Goal: Task Accomplishment & Management: Use online tool/utility

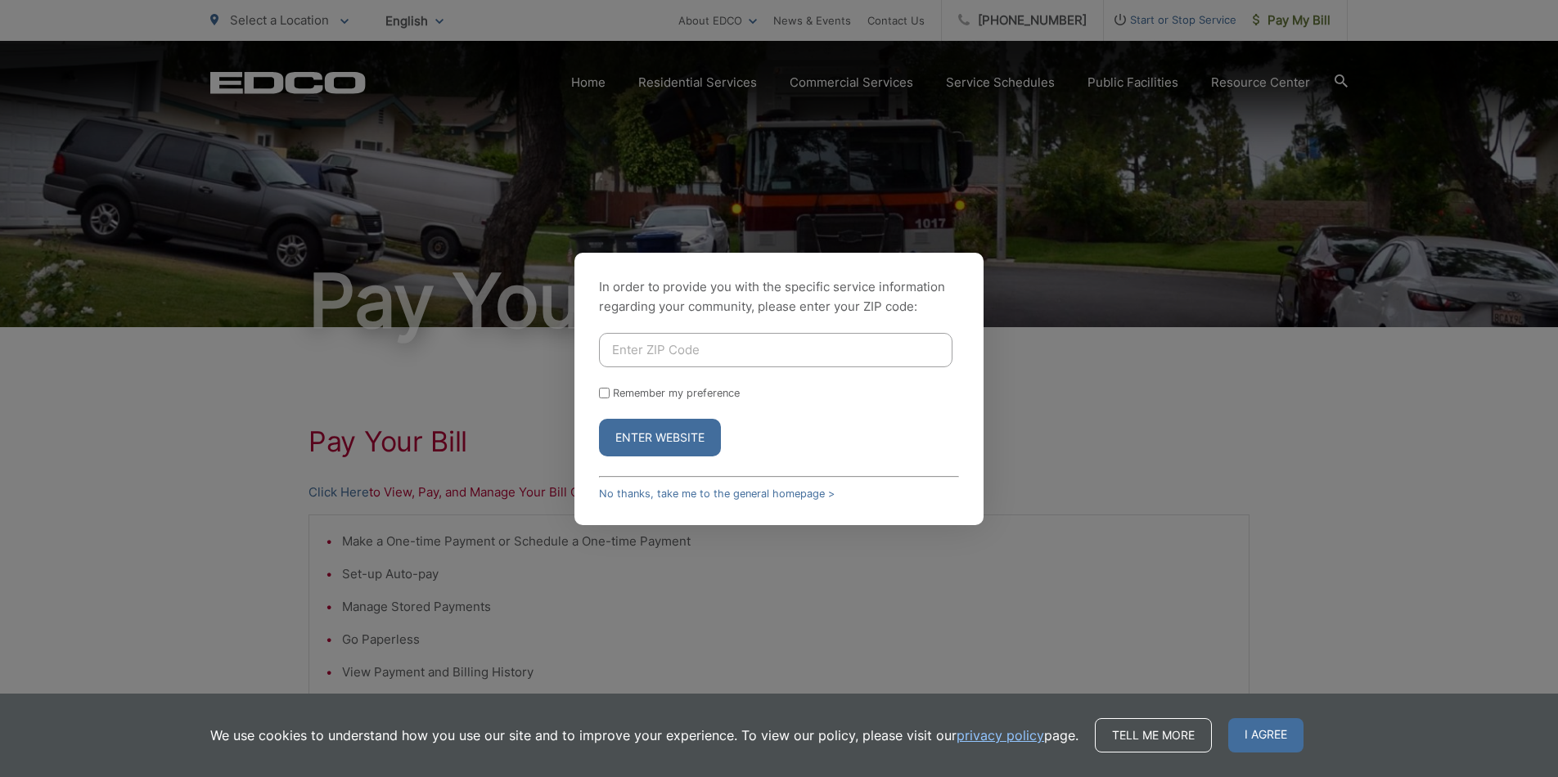
click at [709, 358] on input "Enter ZIP Code" at bounding box center [775, 350] width 353 height 34
type input "92083"
click at [599, 419] on button "Enter Website" at bounding box center [660, 438] width 122 height 38
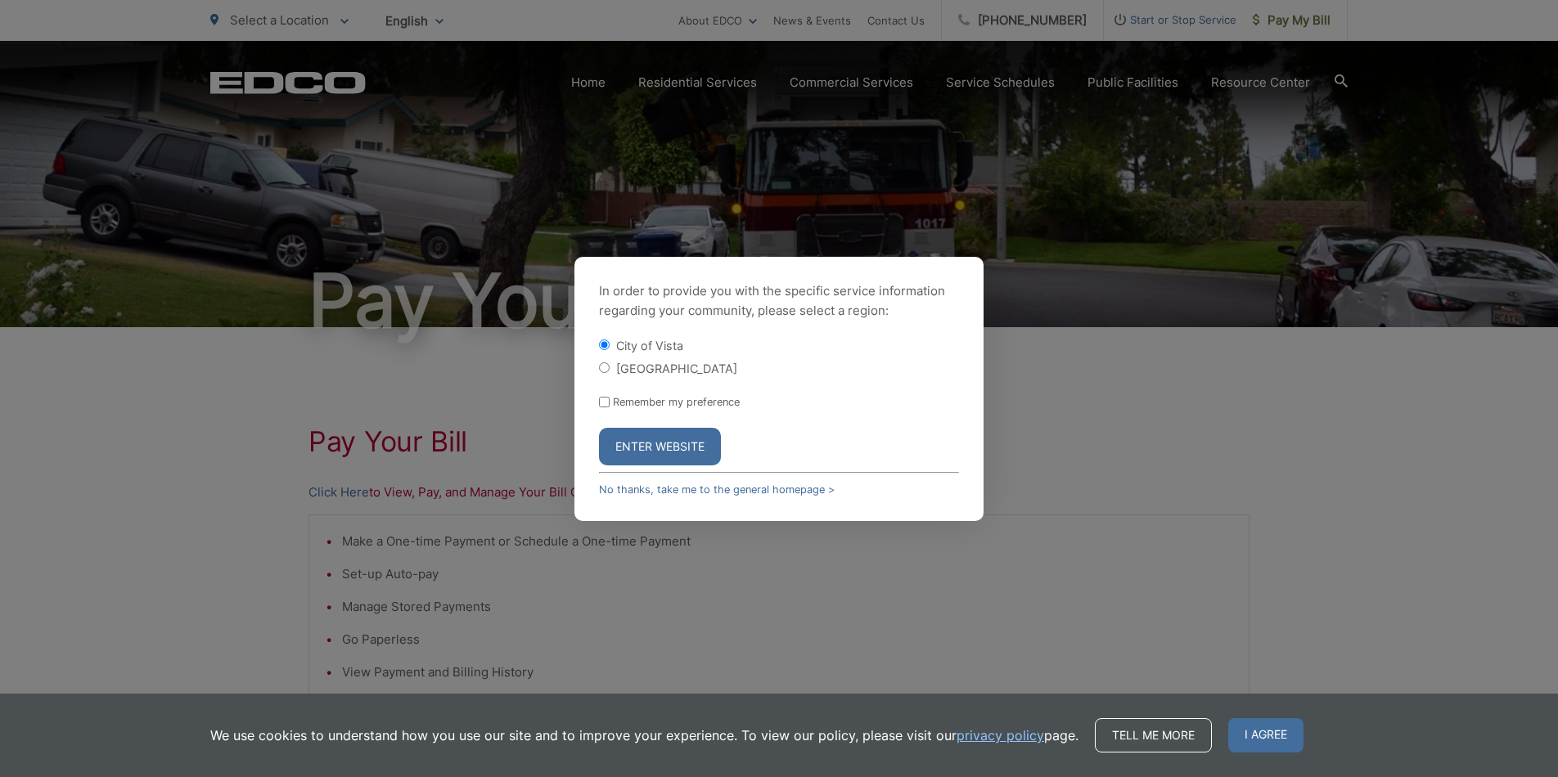
click at [713, 450] on button "Enter Website" at bounding box center [660, 447] width 122 height 38
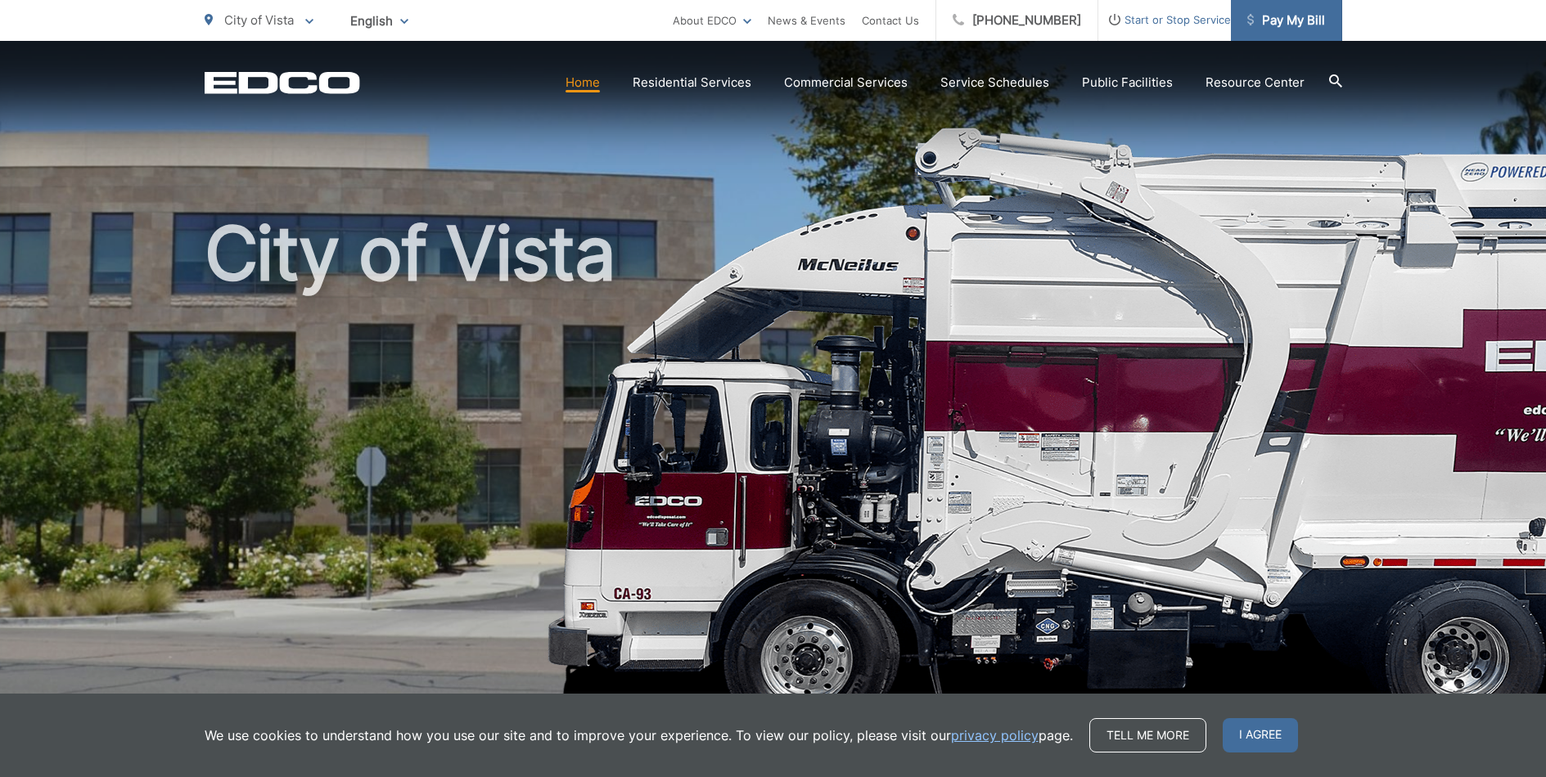
click at [1285, 25] on span "Pay My Bill" at bounding box center [1286, 21] width 78 height 20
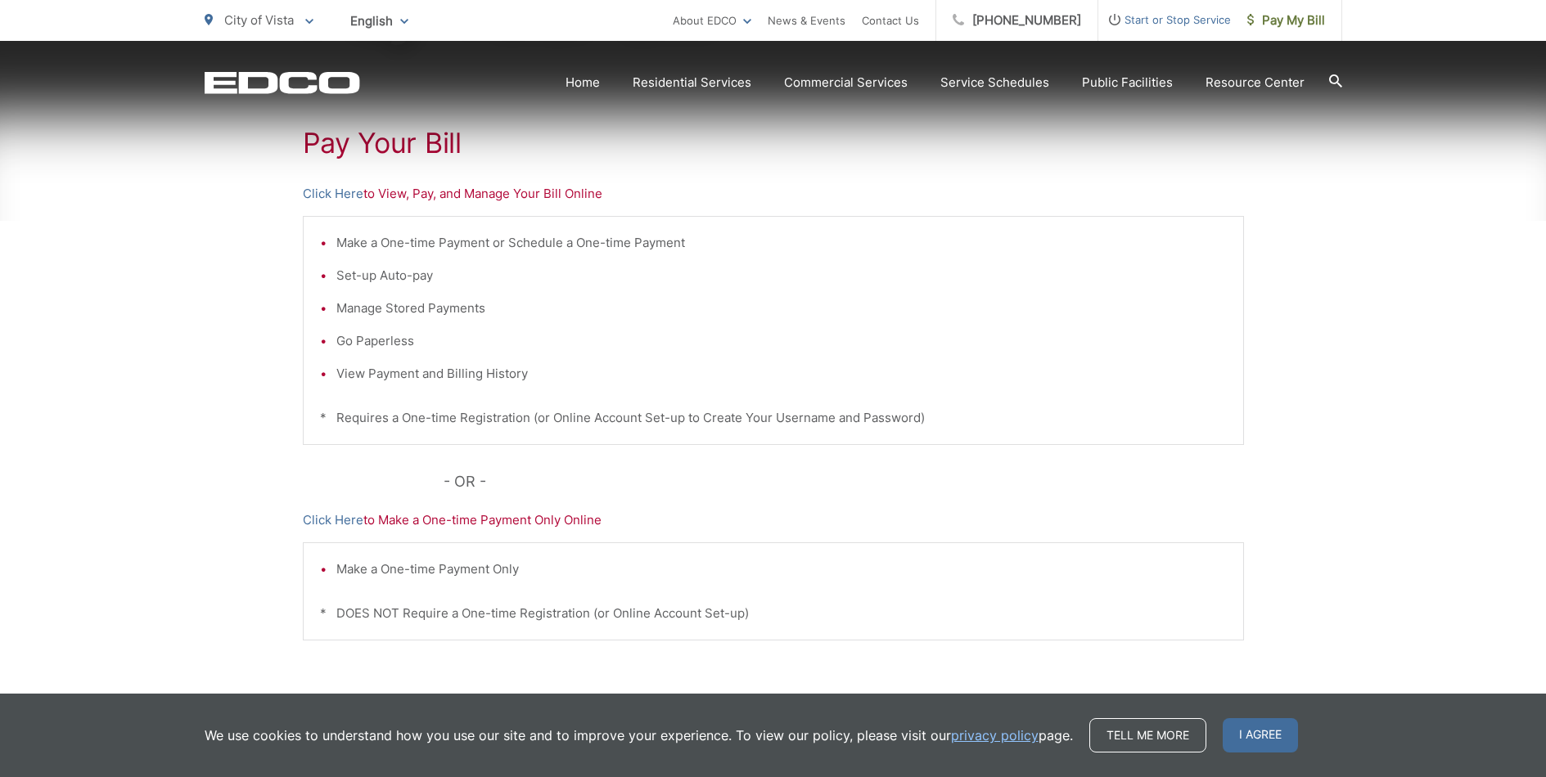
scroll to position [327, 0]
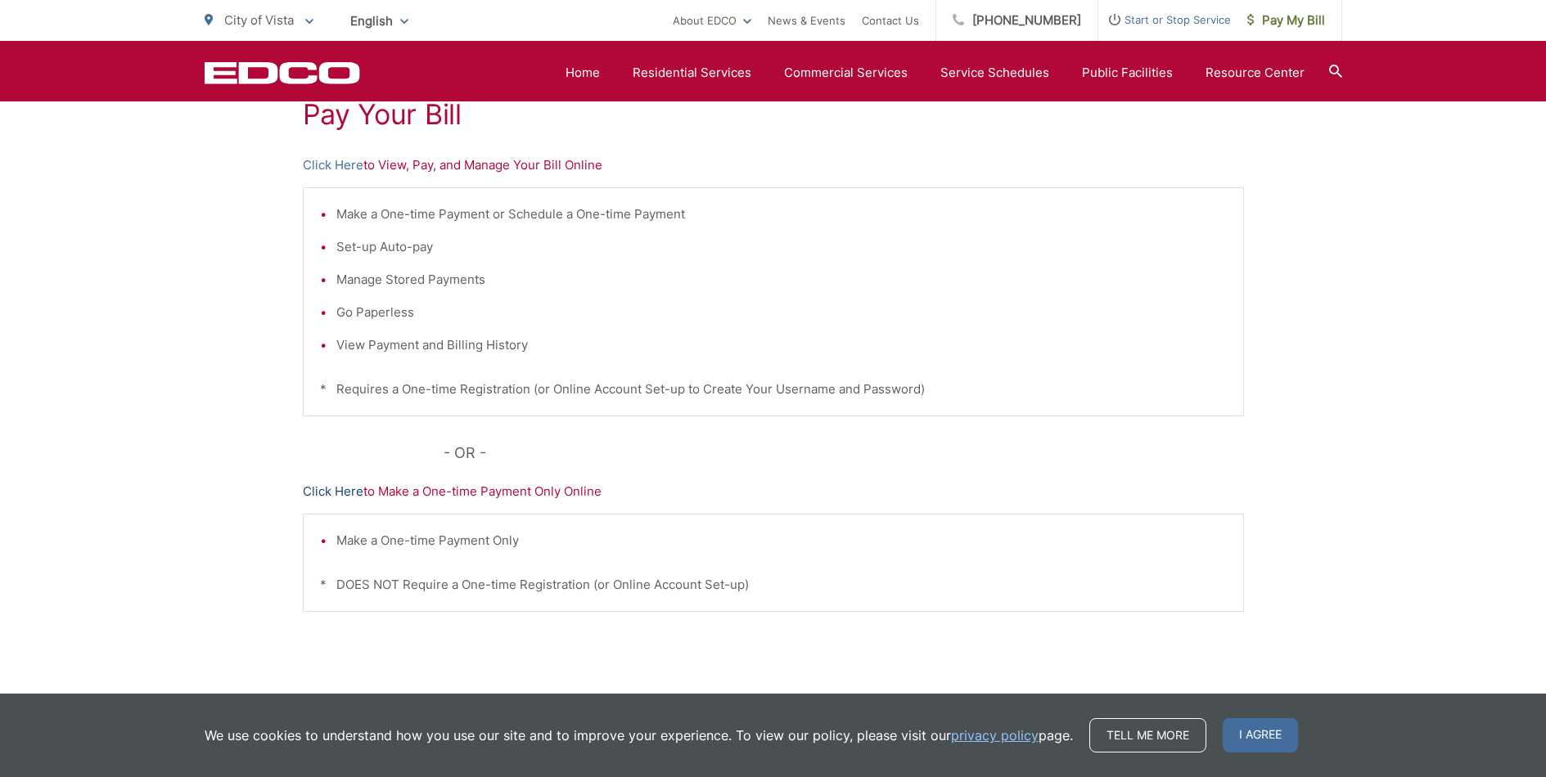
click at [319, 489] on link "Click Here" at bounding box center [333, 492] width 61 height 20
